Goal: Information Seeking & Learning: Learn about a topic

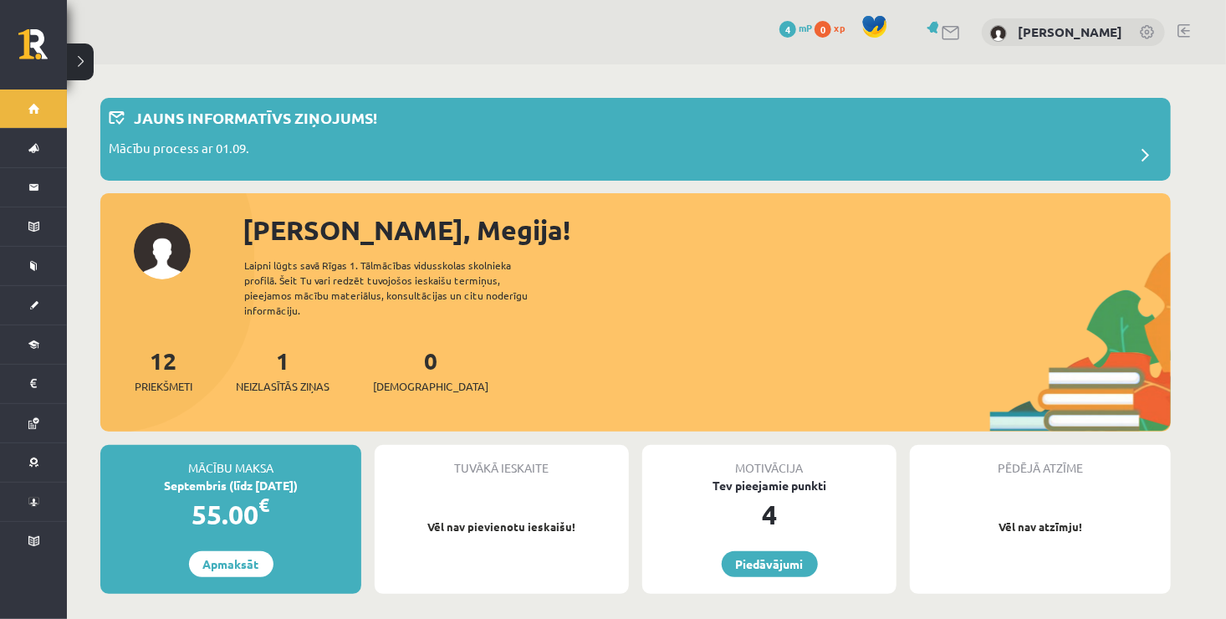
click at [273, 351] on div "1 Neizlasītās ziņas" at bounding box center [283, 369] width 94 height 52
click at [234, 116] on p "Jauns informatīvs ziņojums!" at bounding box center [255, 117] width 243 height 23
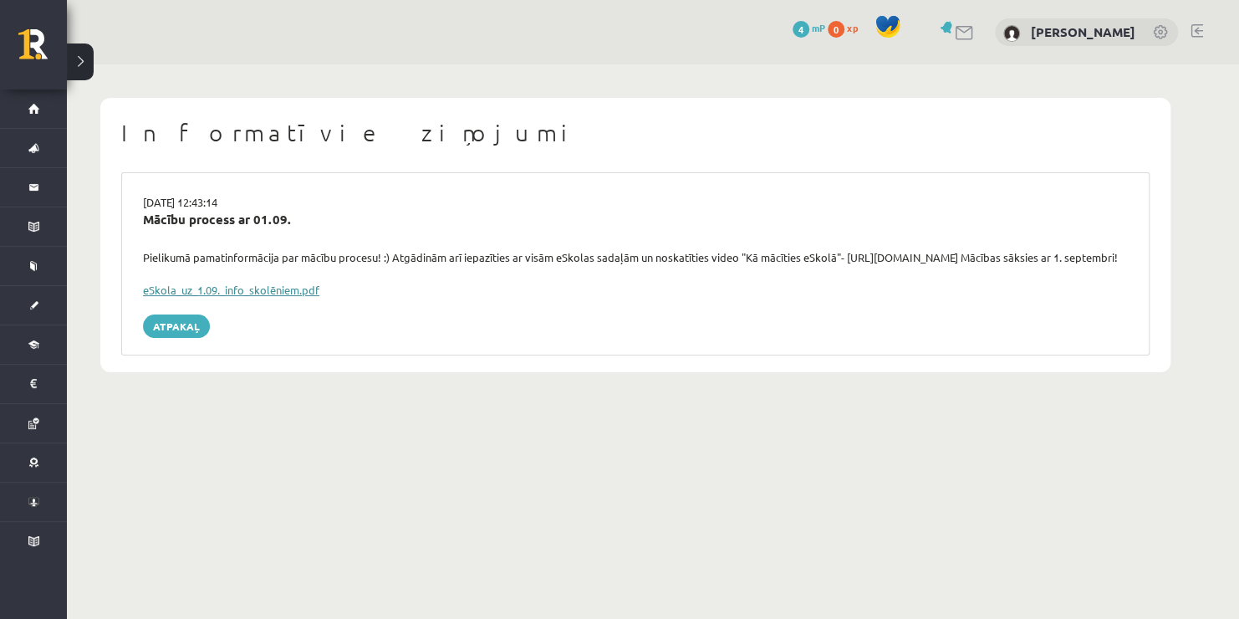
click at [299, 297] on link "eSkola_uz_1.09._info_skolēniem.pdf" at bounding box center [231, 290] width 176 height 14
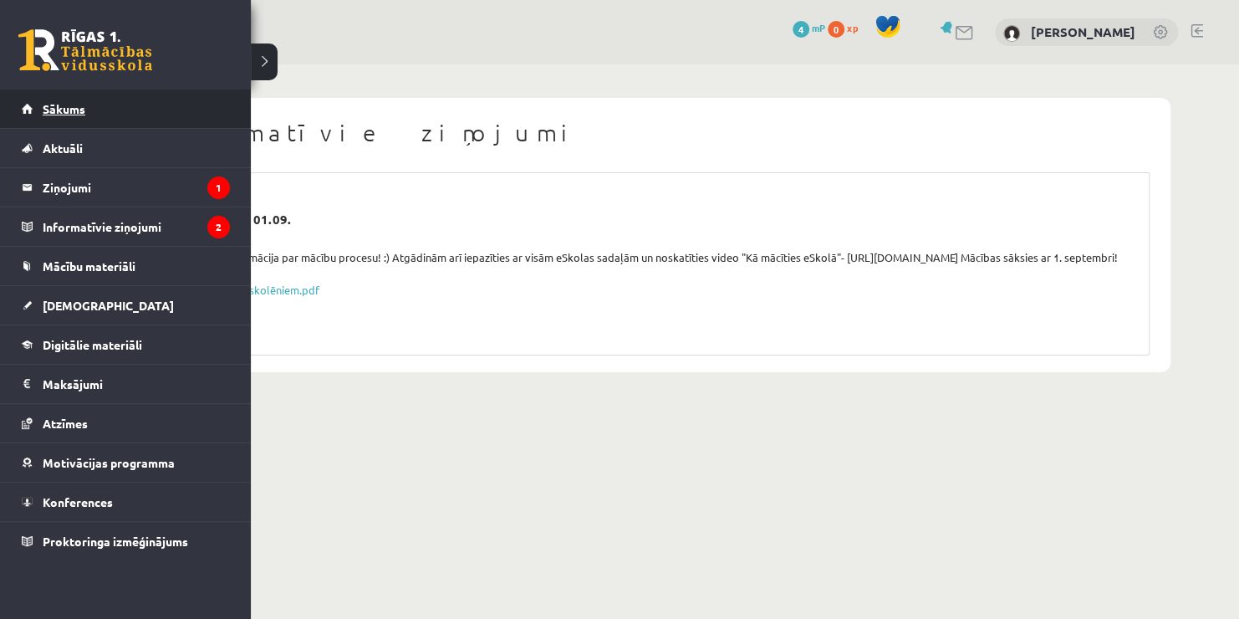
click at [106, 110] on link "Sākums" at bounding box center [126, 108] width 208 height 38
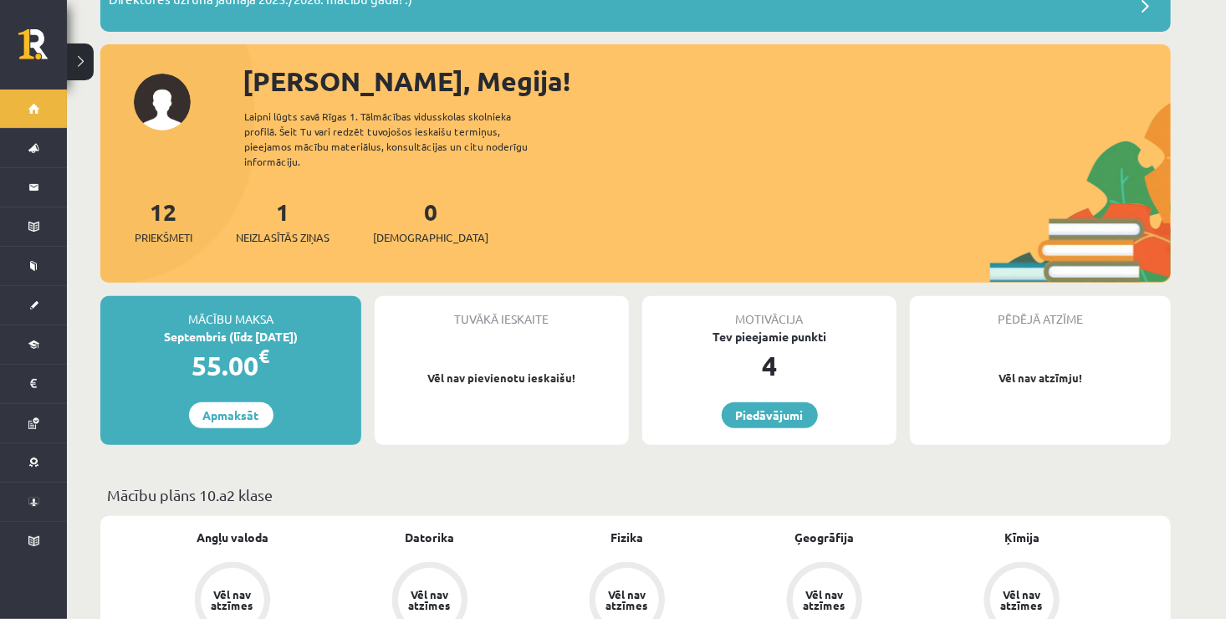
scroll to position [135, 0]
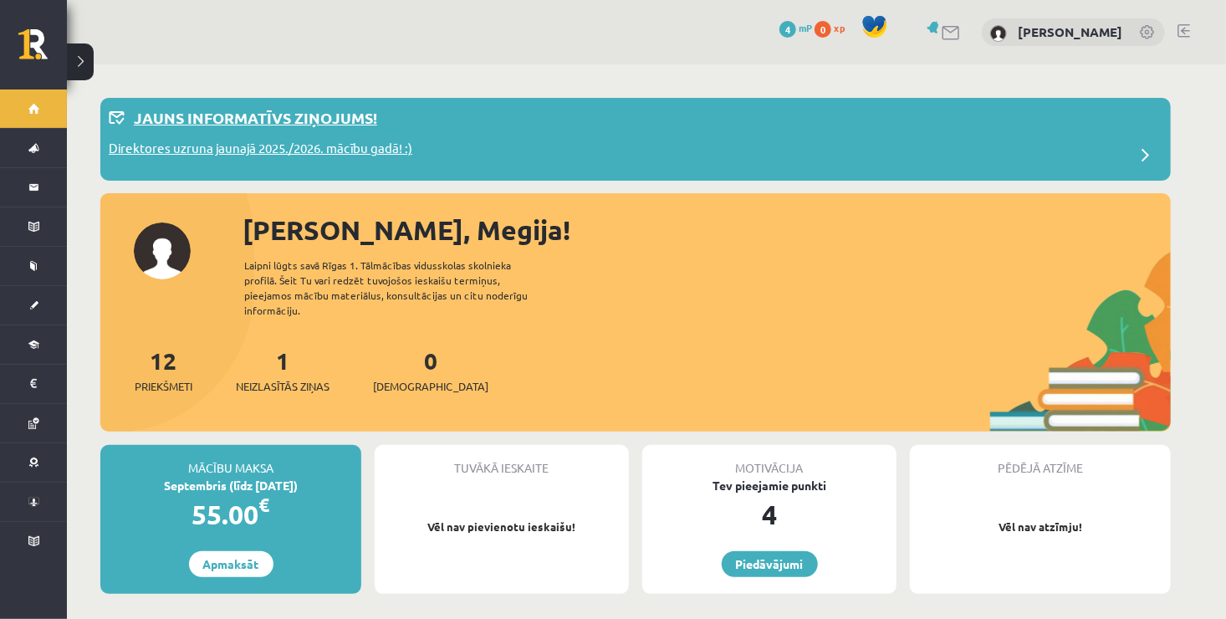
click at [282, 147] on p "Direktores uzruna jaunajā 2025./2026. mācību gadā! :)" at bounding box center [261, 150] width 304 height 23
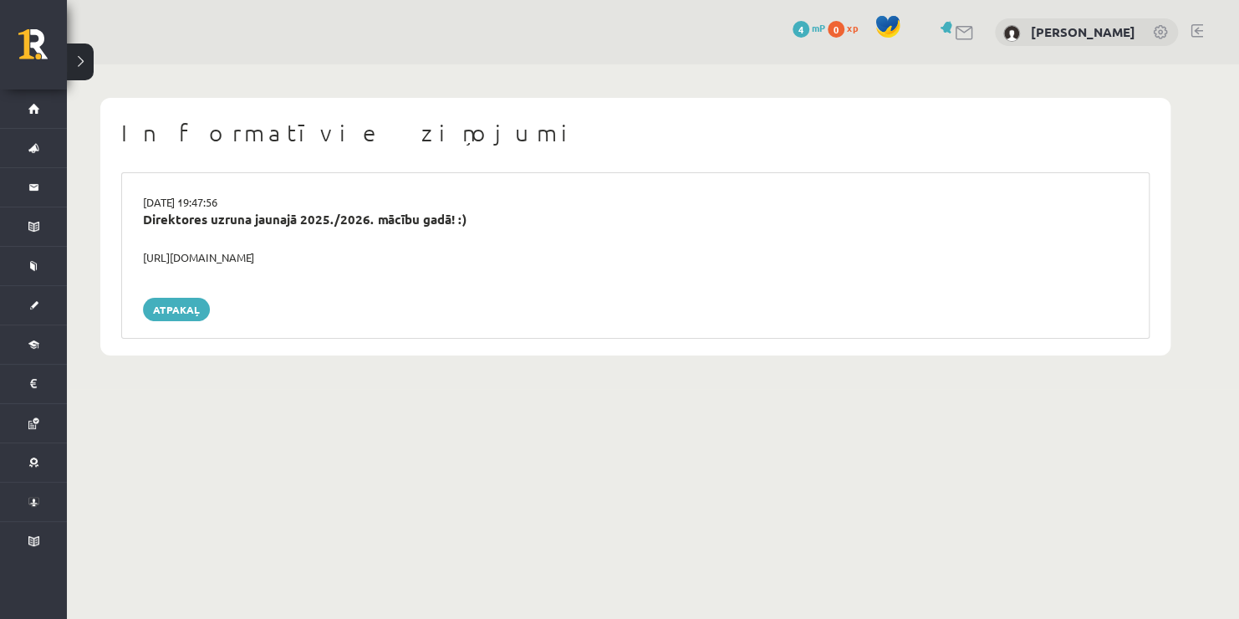
click at [265, 488] on body "0 Dāvanas 4 mP 0 xp [PERSON_NAME] Sākums Aktuāli Kā mācīties eSKOLĀ Kontakti No…" at bounding box center [619, 309] width 1239 height 619
drag, startPoint x: 346, startPoint y: 217, endPoint x: 89, endPoint y: 406, distance: 319.5
click at [89, 406] on body "0 Dāvanas 4 mP 0 xp Megija Saikovska Sākums Aktuāli Kā mācīties eSKOLĀ Kontakti…" at bounding box center [619, 309] width 1239 height 619
drag, startPoint x: 89, startPoint y: 406, endPoint x: 365, endPoint y: 274, distance: 306.7
click at [365, 274] on div "[DATE] 19:47:56 Direktores uzruna jaunajā 2025./2026. mācību gadā! :) [URL][DOM…" at bounding box center [635, 255] width 1029 height 166
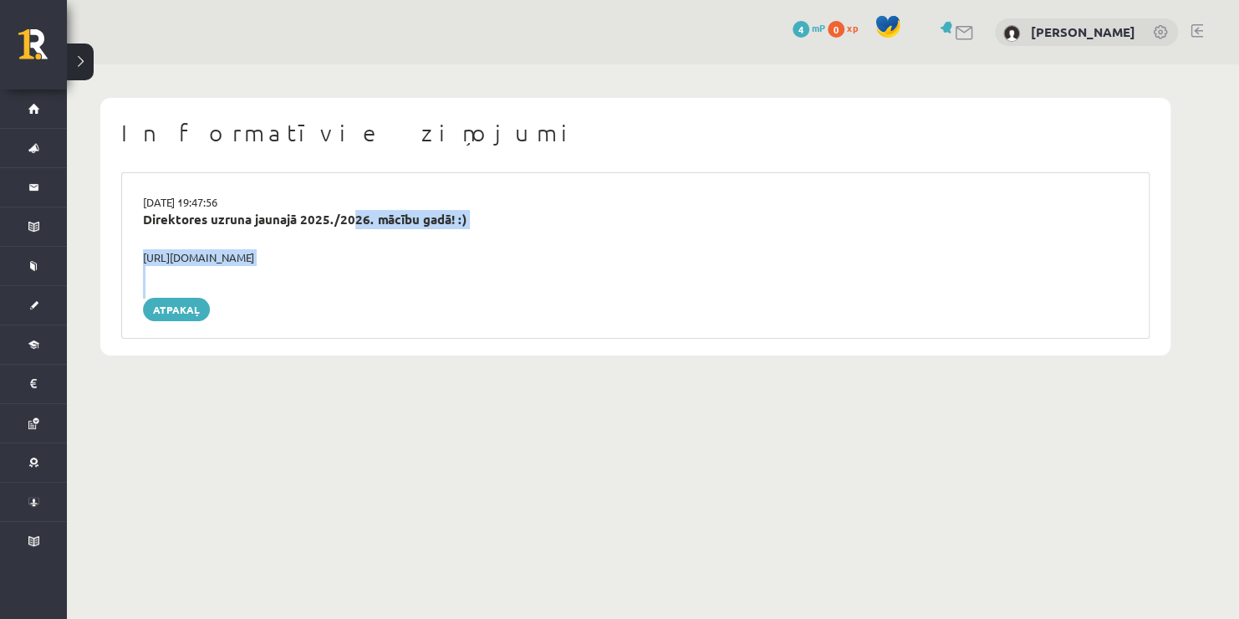
click at [365, 274] on div "[DATE] 19:47:56 Direktores uzruna jaunajā 2025./2026. mācību gadā! :) [URL][DOM…" at bounding box center [635, 255] width 1029 height 166
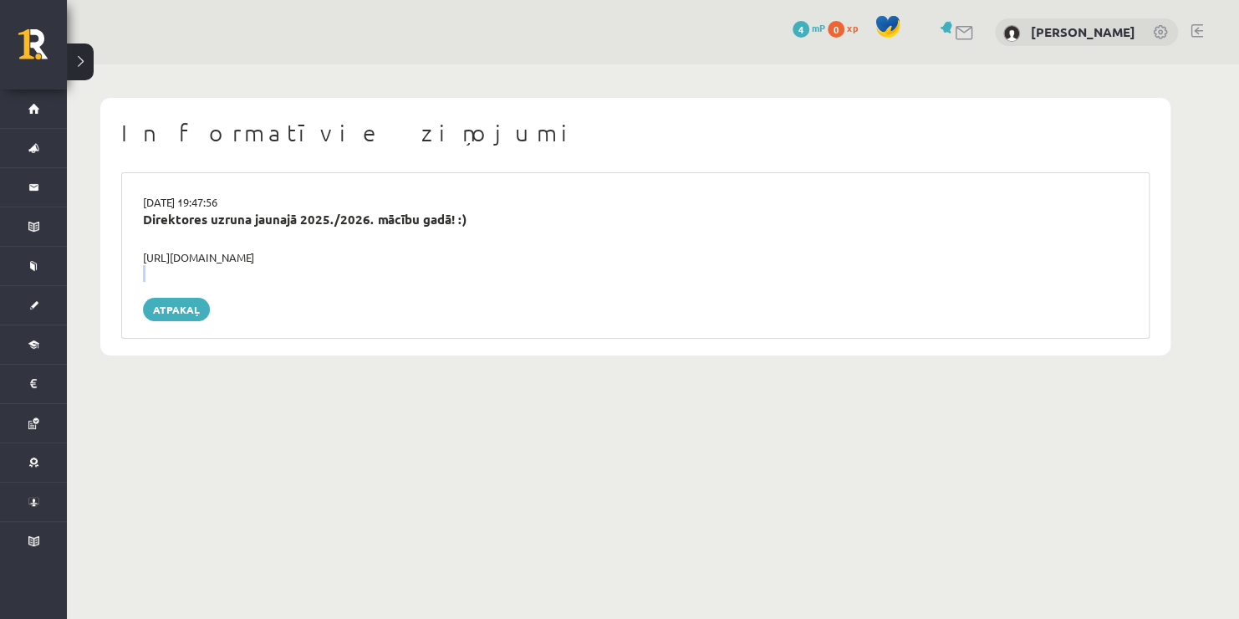
click at [365, 274] on div "29.08.2025 19:47:56 Direktores uzruna jaunajā 2025./2026. mācību gadā! :) https…" at bounding box center [635, 255] width 1029 height 166
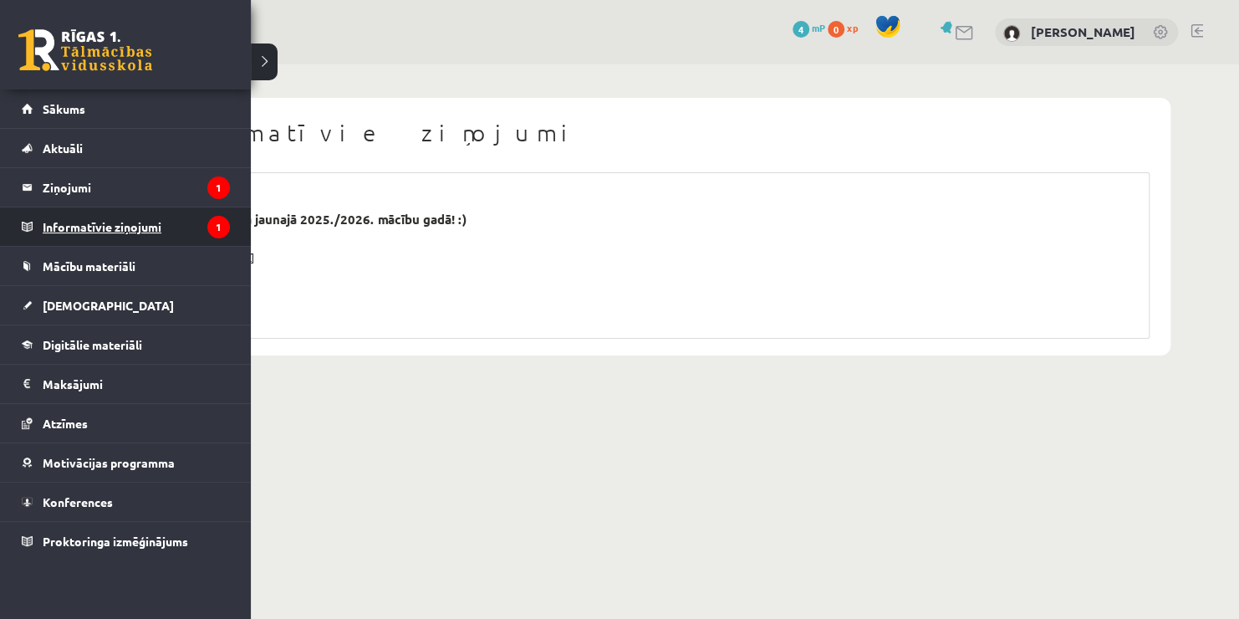
click at [122, 231] on legend "Informatīvie ziņojumi 1" at bounding box center [136, 226] width 187 height 38
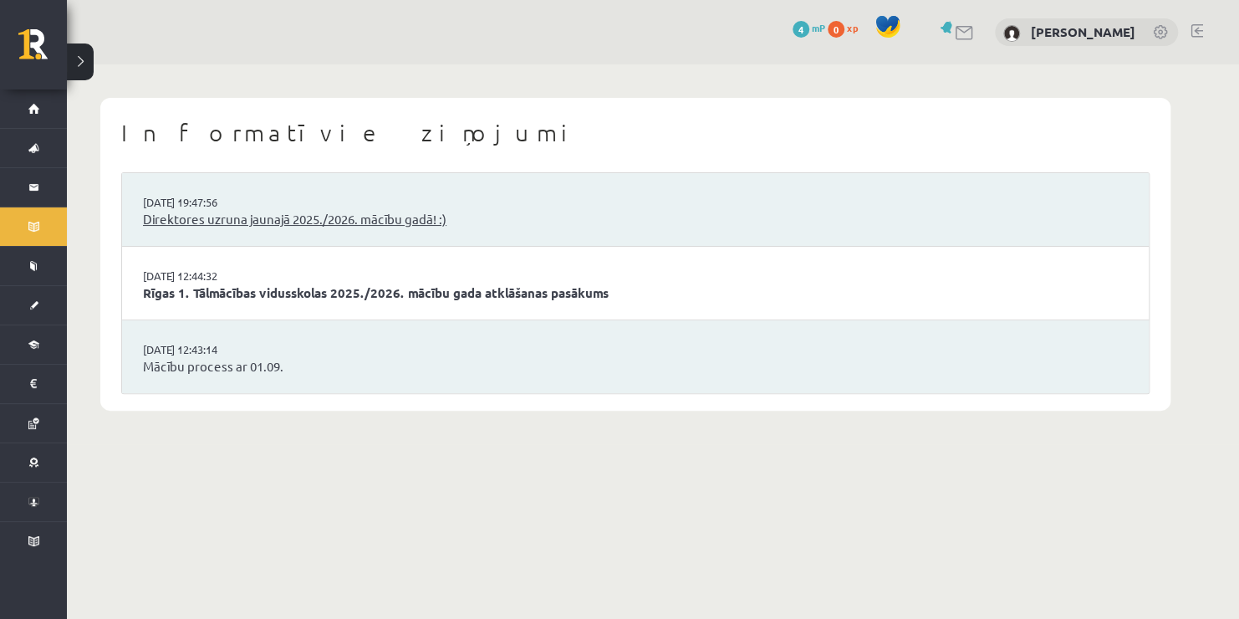
click at [183, 217] on link "Direktores uzruna jaunajā 2025./2026. mācību gadā! :)" at bounding box center [635, 219] width 985 height 19
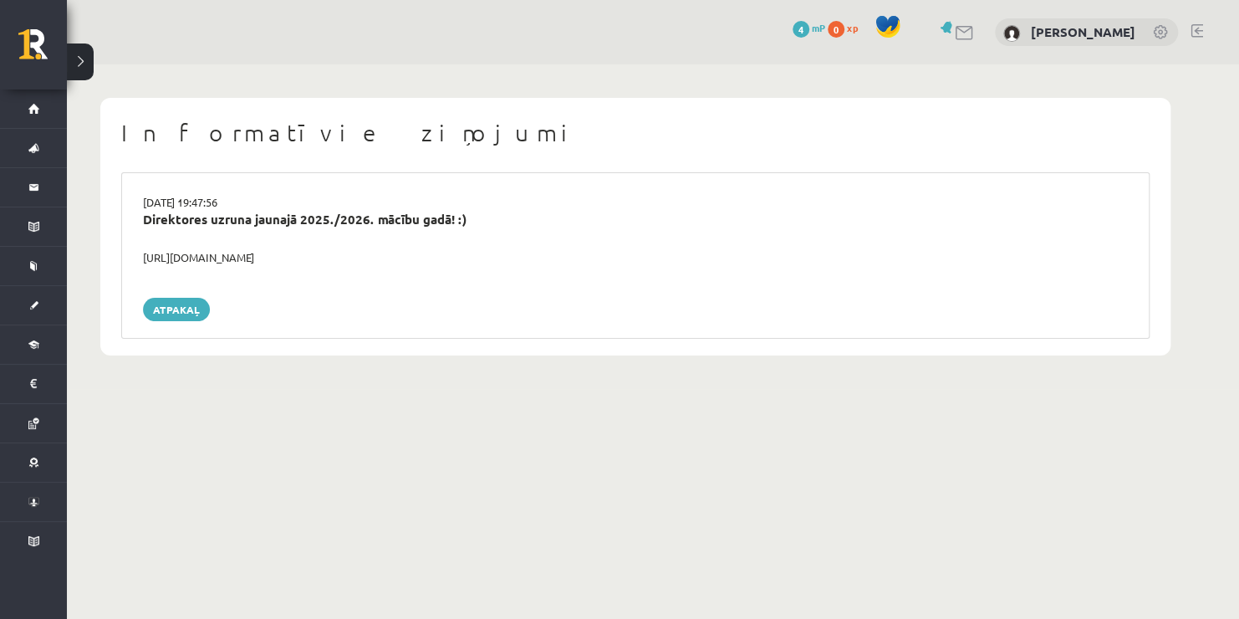
click at [145, 248] on div "Direktores uzruna jaunajā 2025./2026. mācību gadā! :)" at bounding box center [635, 229] width 1010 height 39
drag, startPoint x: 145, startPoint y: 248, endPoint x: 148, endPoint y: 264, distance: 17.1
click at [148, 264] on div "29.08.2025 19:47:56 Direktores uzruna jaunajā 2025./2026. mācību gadā! :) https…" at bounding box center [635, 255] width 1029 height 166
drag, startPoint x: 148, startPoint y: 264, endPoint x: 143, endPoint y: 255, distance: 10.5
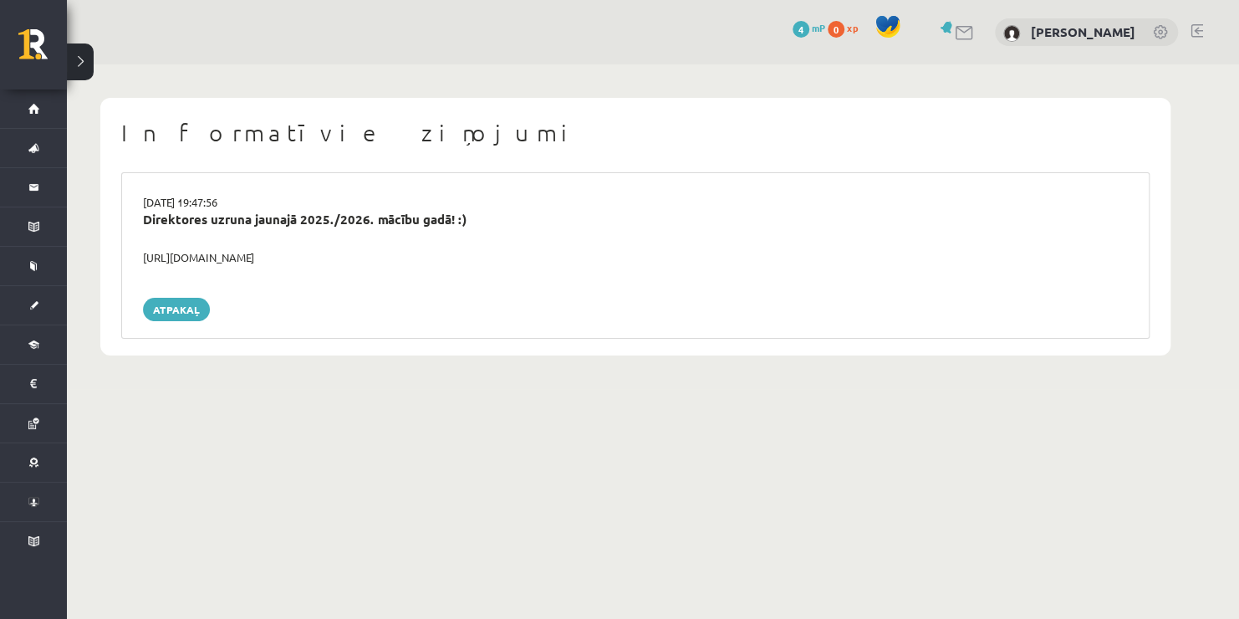
click at [143, 255] on div "https://youtube.com/shorts/lM8RsWyzCn4" at bounding box center [635, 257] width 1010 height 17
drag, startPoint x: 143, startPoint y: 255, endPoint x: 131, endPoint y: 263, distance: 13.9
click at [131, 263] on div "https://youtube.com/shorts/lM8RsWyzCn4" at bounding box center [635, 257] width 1010 height 17
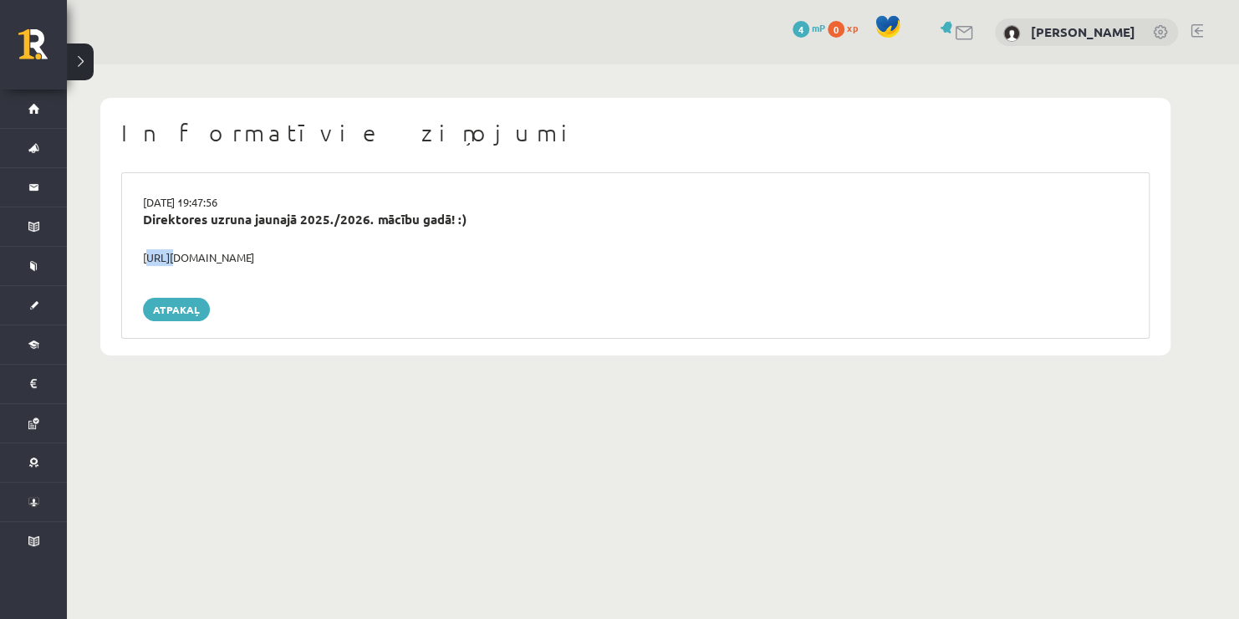
click at [138, 258] on div "https://youtube.com/shorts/lM8RsWyzCn4" at bounding box center [635, 257] width 1010 height 17
click at [530, 311] on div "Atpakaļ" at bounding box center [635, 309] width 985 height 23
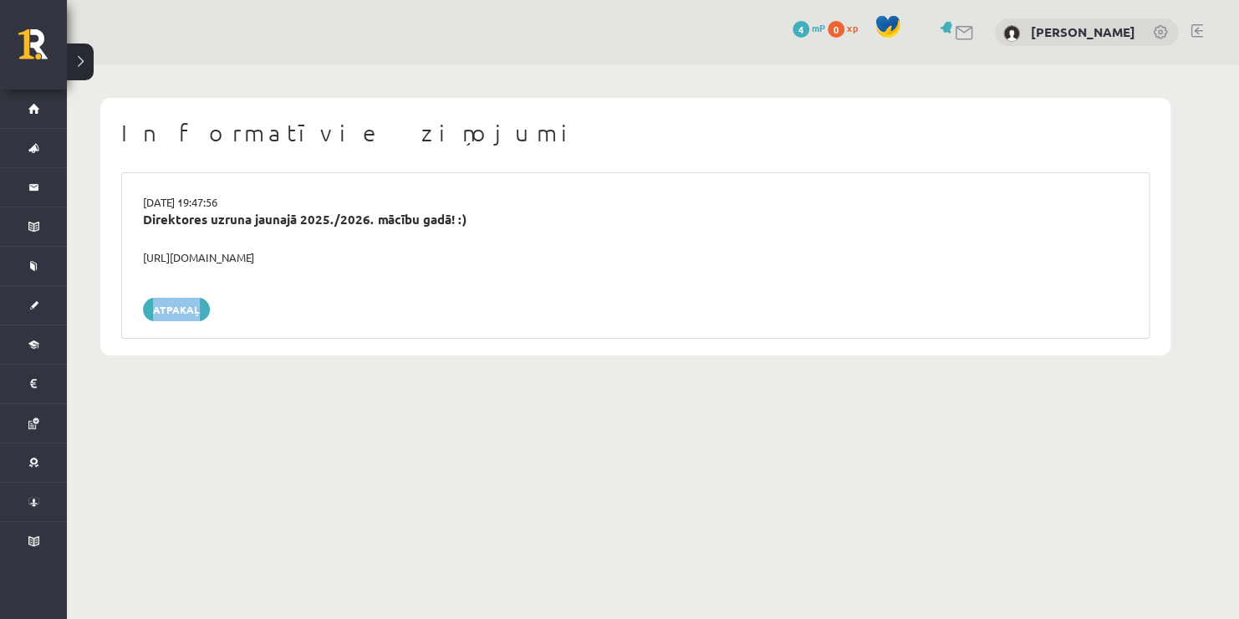
click at [530, 311] on div "Atpakaļ" at bounding box center [635, 309] width 985 height 23
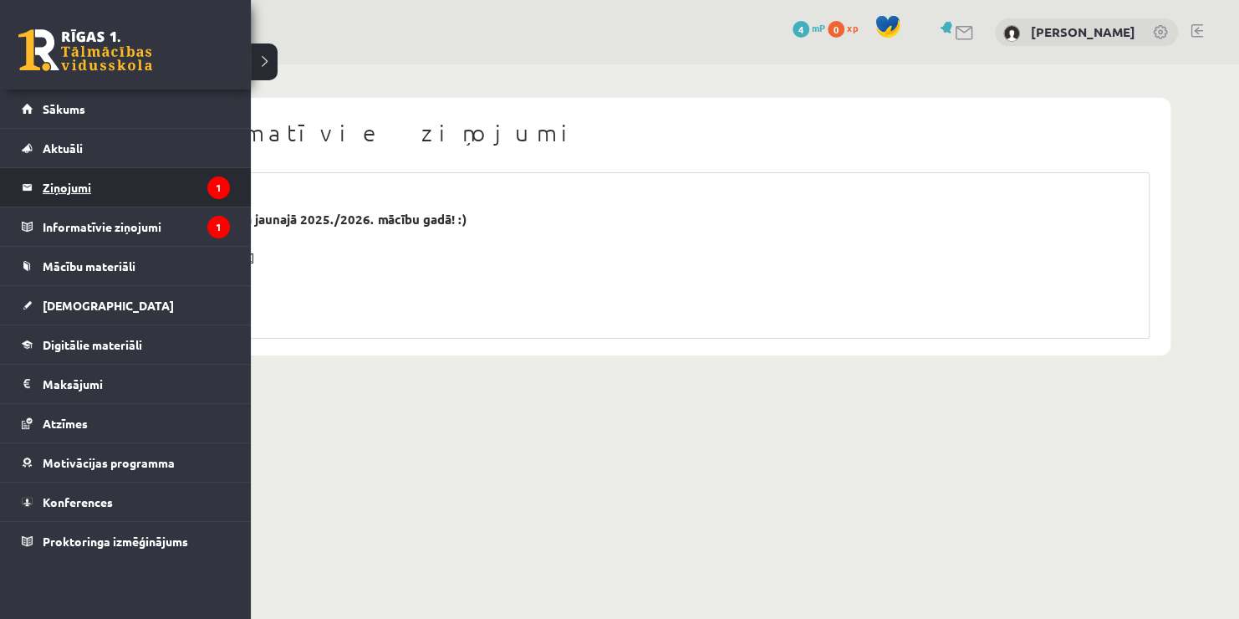
click at [81, 189] on legend "Ziņojumi 1" at bounding box center [136, 187] width 187 height 38
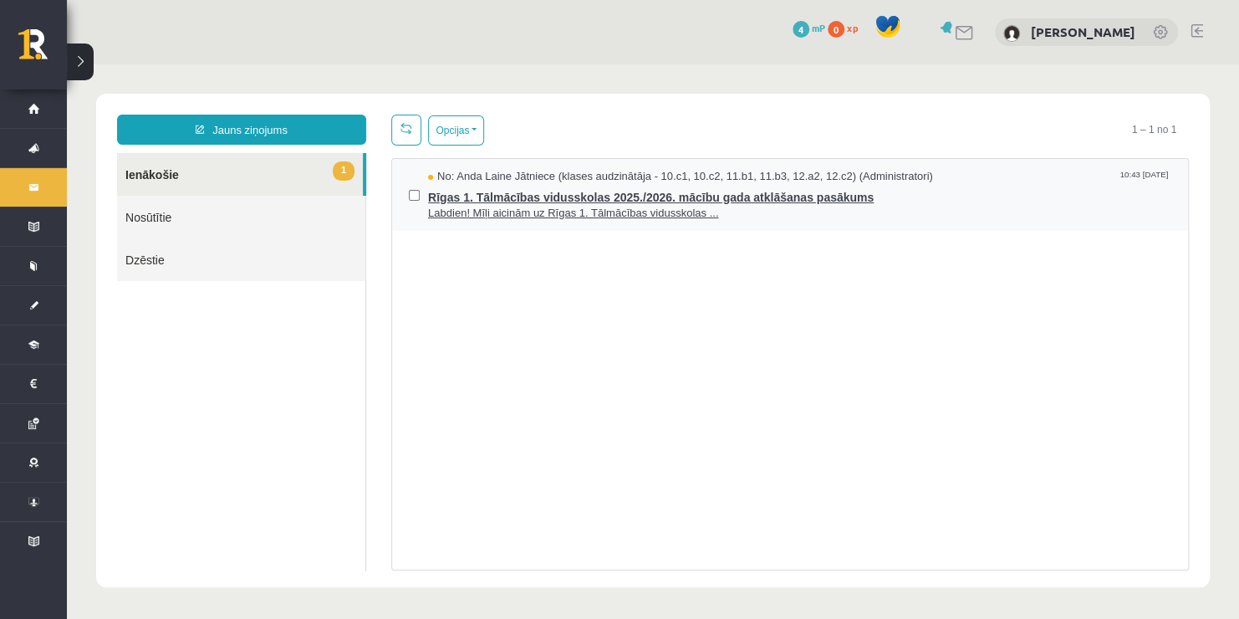
click at [509, 185] on span "Rīgas 1. Tālmācības vidusskolas 2025./2026. mācību gada atklāšanas pasākums" at bounding box center [799, 195] width 743 height 21
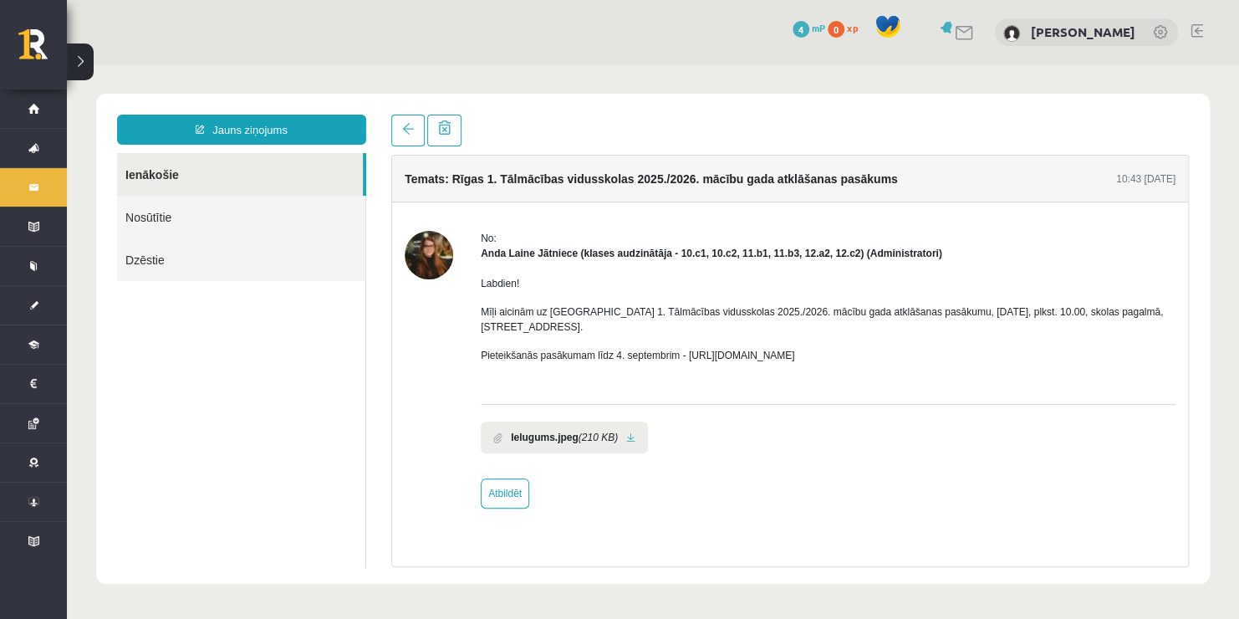
click at [423, 265] on img at bounding box center [429, 255] width 49 height 49
click at [422, 263] on img at bounding box center [429, 255] width 49 height 49
click at [421, 246] on img at bounding box center [429, 255] width 49 height 49
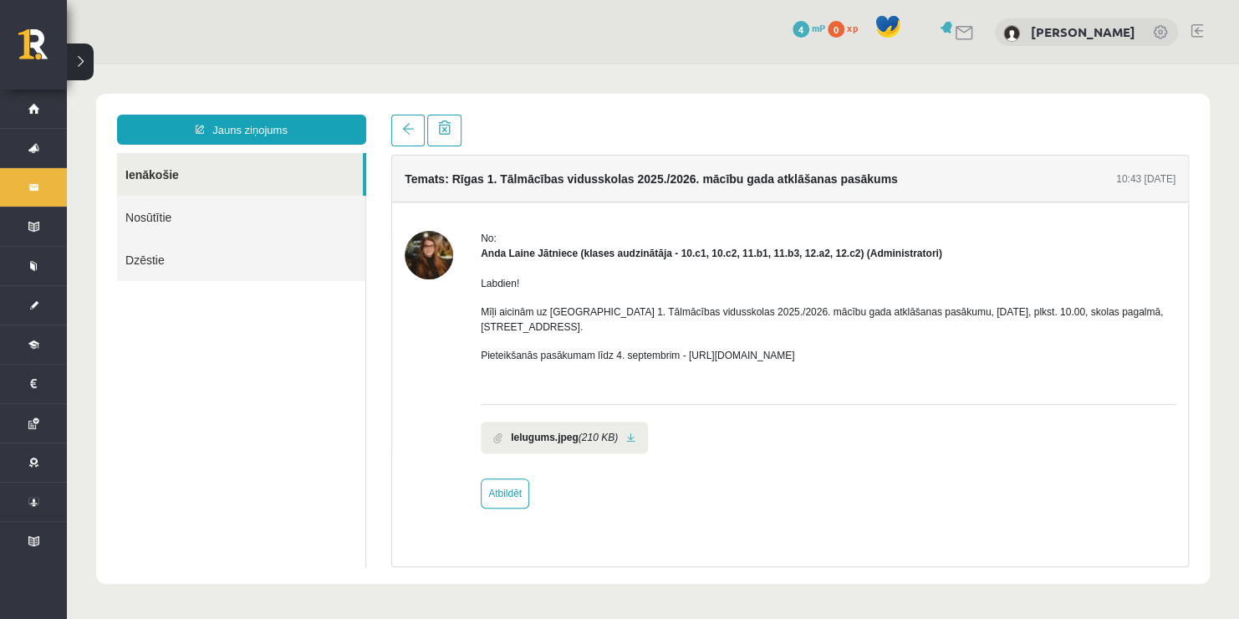
drag, startPoint x: 421, startPoint y: 246, endPoint x: 503, endPoint y: 256, distance: 83.4
click at [503, 256] on div "No: Anda Laine Jātniece (klases audzinātāja - 10.c1, 10.c2, 11.b1, 11.b3, 12.a2…" at bounding box center [790, 370] width 771 height 278
click at [439, 254] on img at bounding box center [429, 255] width 49 height 49
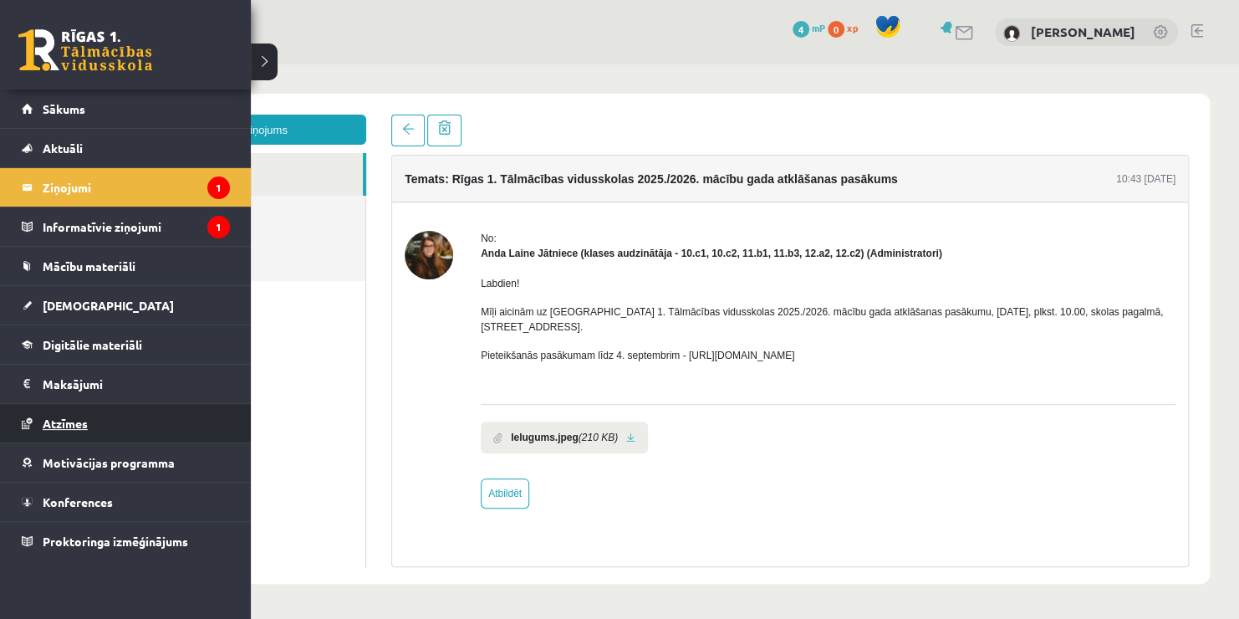
click at [75, 421] on span "Atzīmes" at bounding box center [65, 423] width 45 height 15
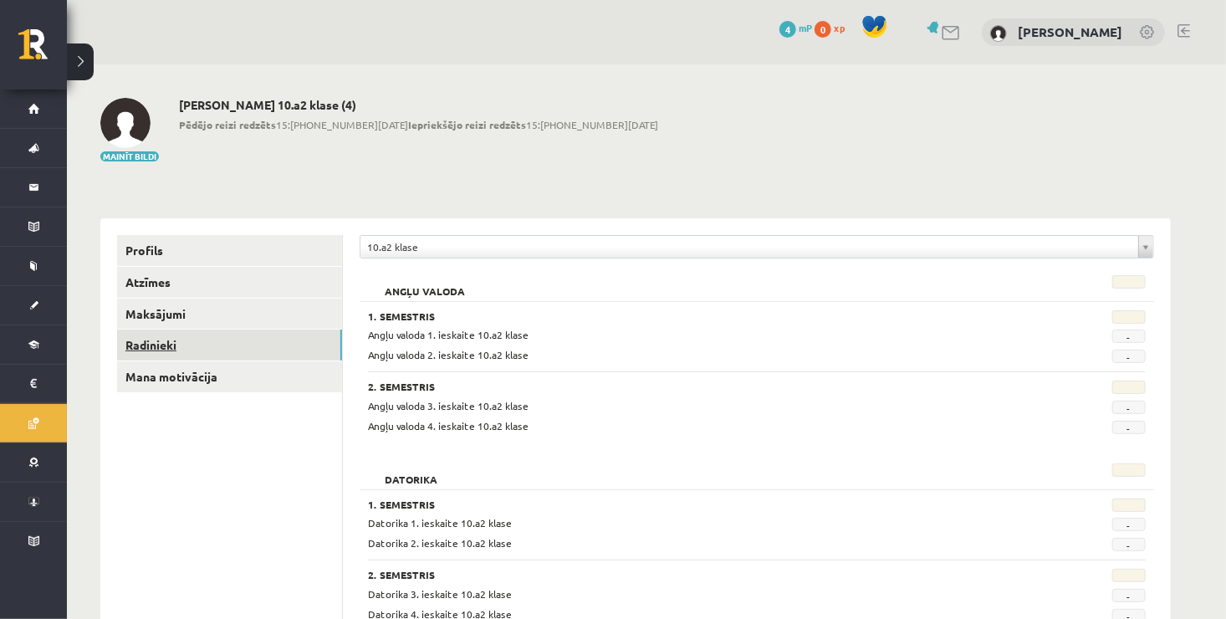
click at [192, 349] on link "Radinieki" at bounding box center [229, 344] width 225 height 31
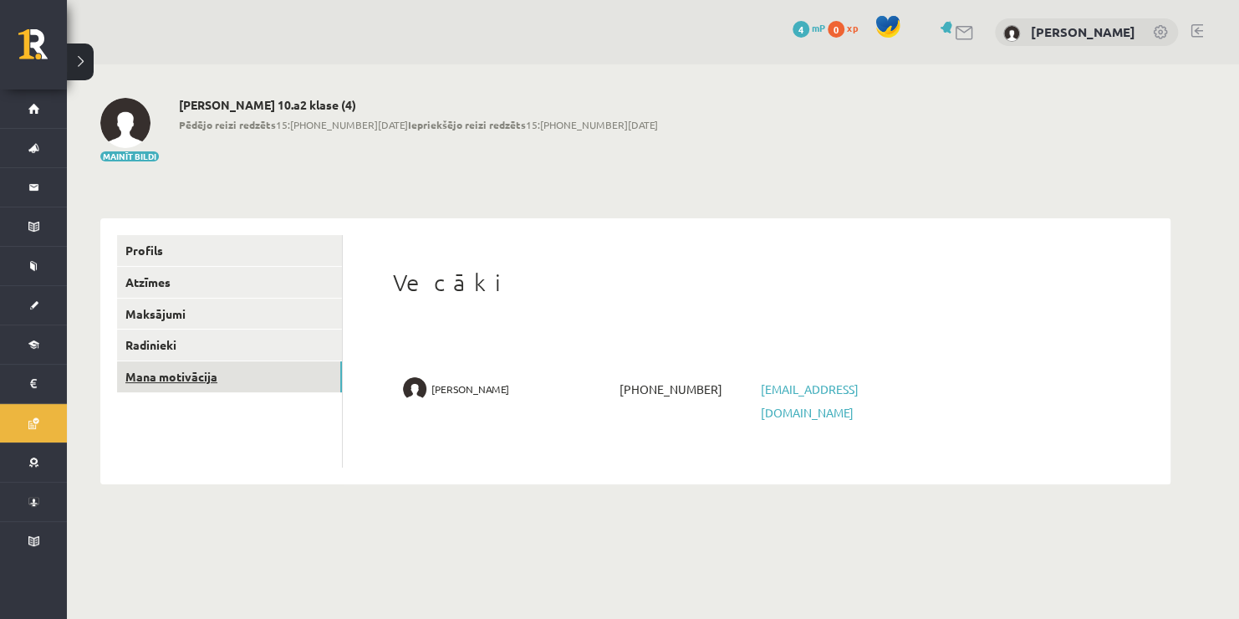
click at [192, 371] on link "Mana motivācija" at bounding box center [229, 376] width 225 height 31
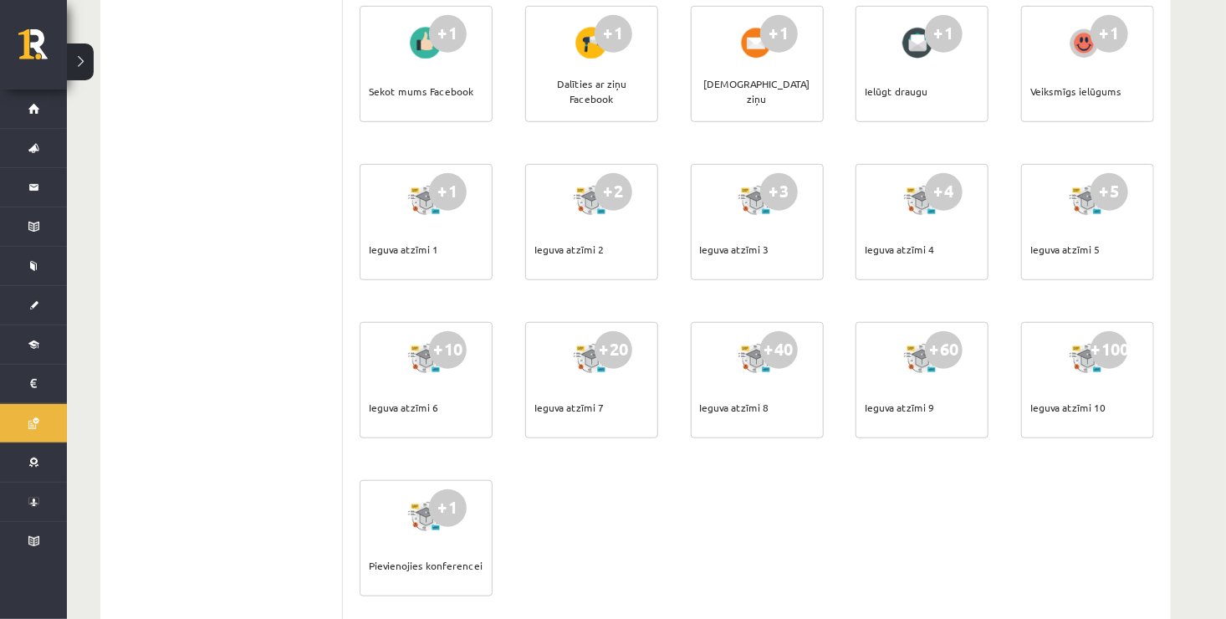
scroll to position [468, 0]
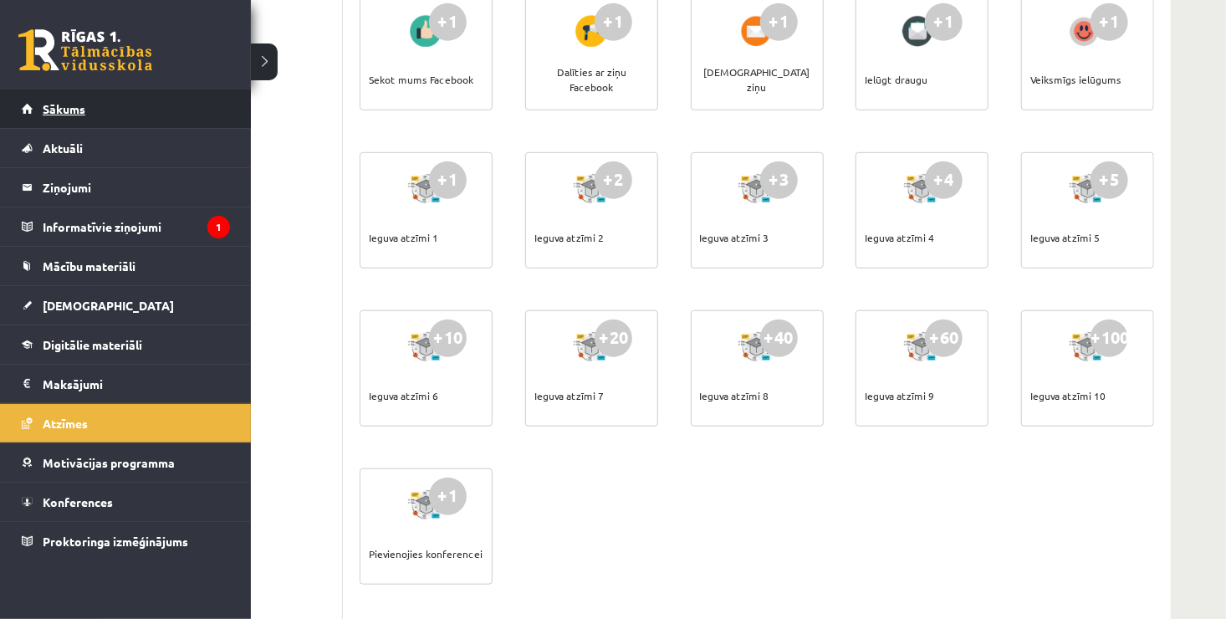
click at [84, 98] on link "Sākums" at bounding box center [126, 108] width 208 height 38
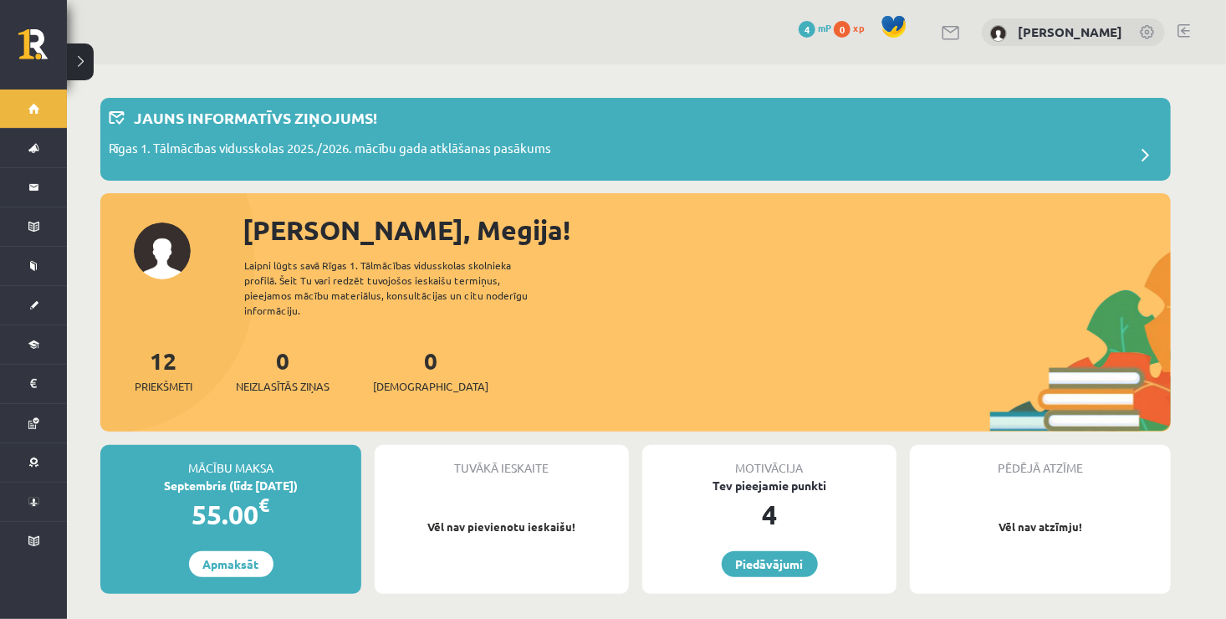
click at [821, 25] on span "mP" at bounding box center [824, 27] width 13 height 13
